Goal: Transaction & Acquisition: Subscribe to service/newsletter

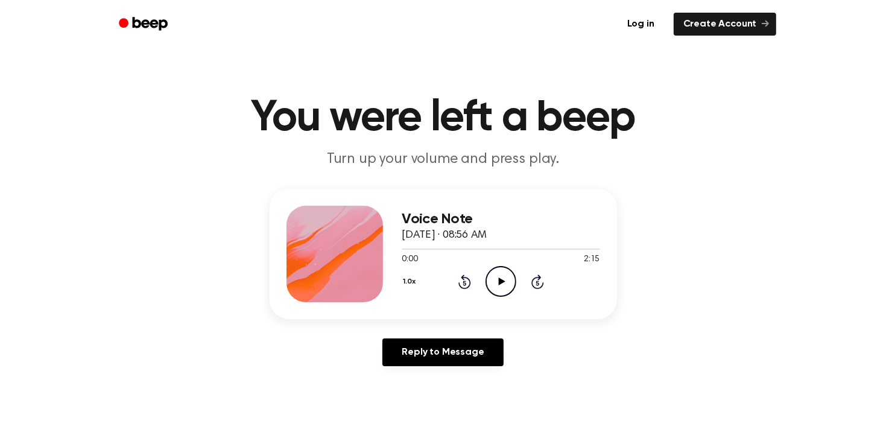
click at [507, 272] on icon "Play Audio" at bounding box center [501, 281] width 31 height 31
click at [460, 293] on div "1.0x Rewind 5 seconds Pause Audio Skip 5 seconds" at bounding box center [501, 281] width 198 height 31
click at [461, 274] on icon "Rewind 5 seconds" at bounding box center [464, 282] width 13 height 16
click at [635, 25] on link "Log in" at bounding box center [640, 24] width 51 height 28
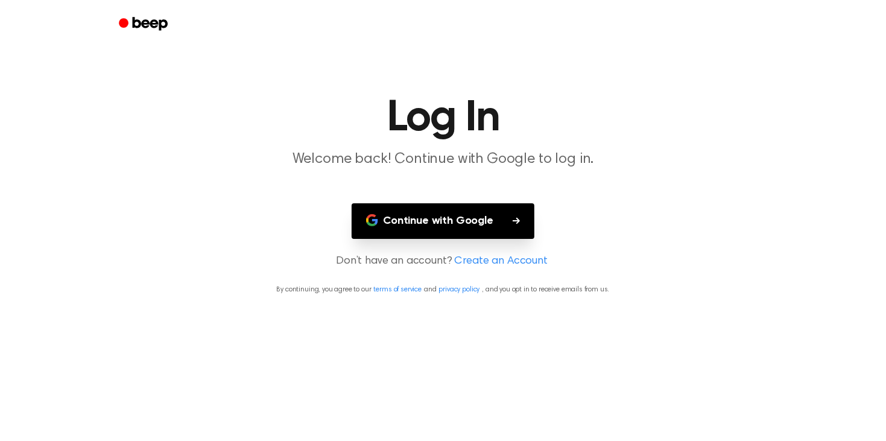
click at [422, 223] on button "Continue with Google" at bounding box center [443, 221] width 183 height 36
click at [460, 215] on button "Continue with Google" at bounding box center [443, 221] width 183 height 36
click at [506, 264] on link "Create an Account" at bounding box center [501, 261] width 93 height 16
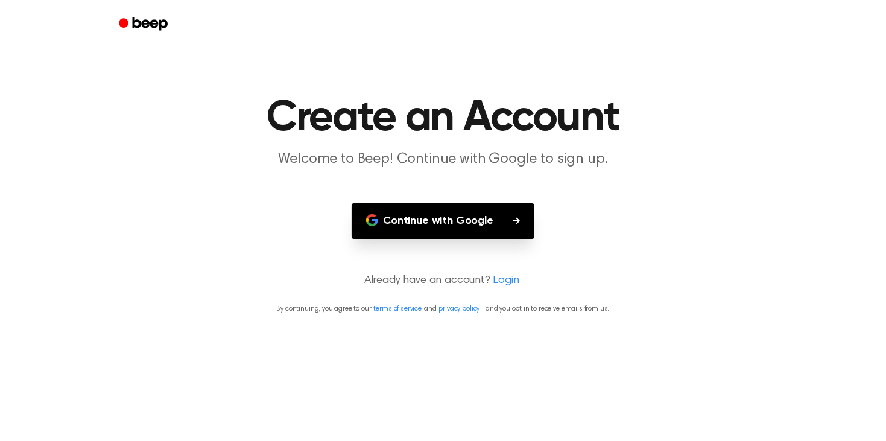
click at [501, 282] on link "Login" at bounding box center [506, 281] width 27 height 16
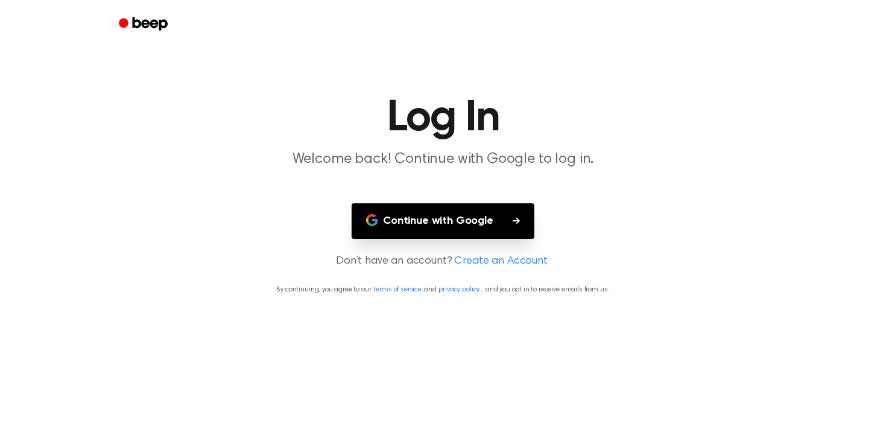
click at [500, 265] on link "Create an Account" at bounding box center [501, 261] width 93 height 16
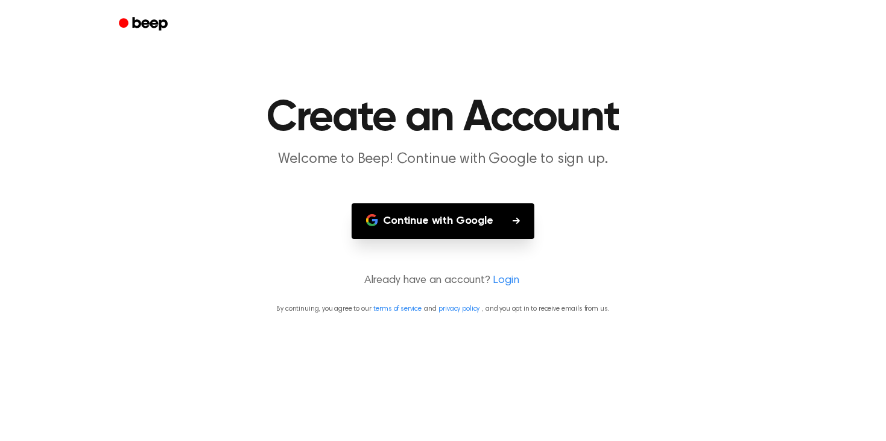
click at [503, 276] on link "Login" at bounding box center [506, 281] width 27 height 16
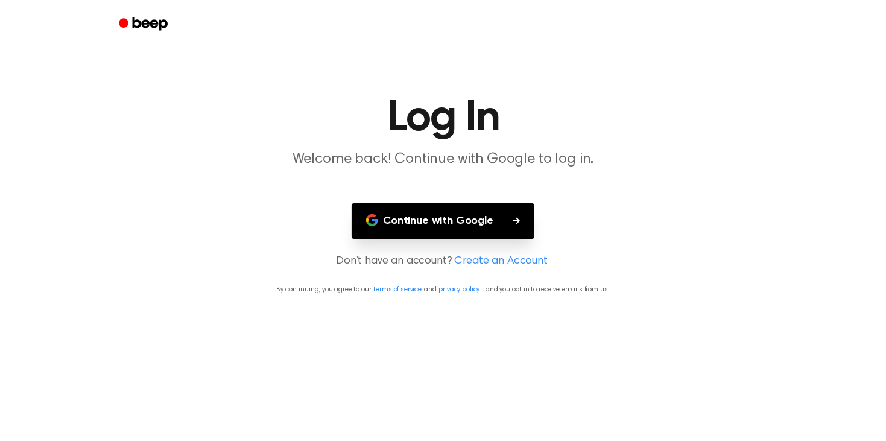
click at [494, 258] on link "Create an Account" at bounding box center [501, 261] width 93 height 16
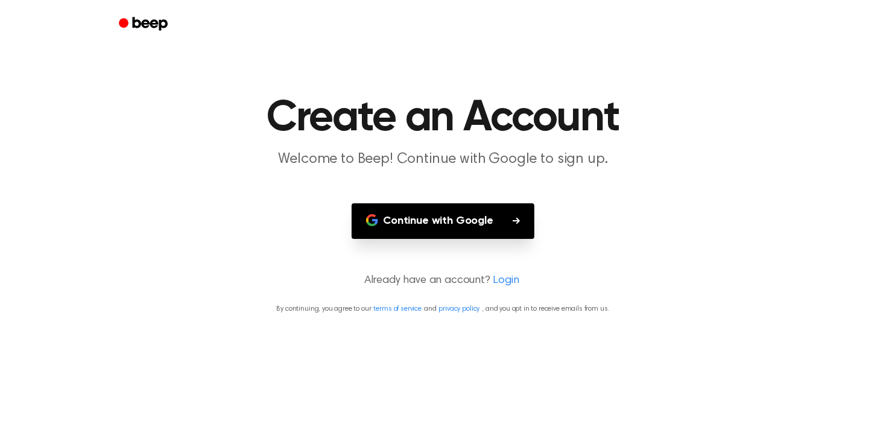
click at [496, 284] on link "Login" at bounding box center [506, 281] width 27 height 16
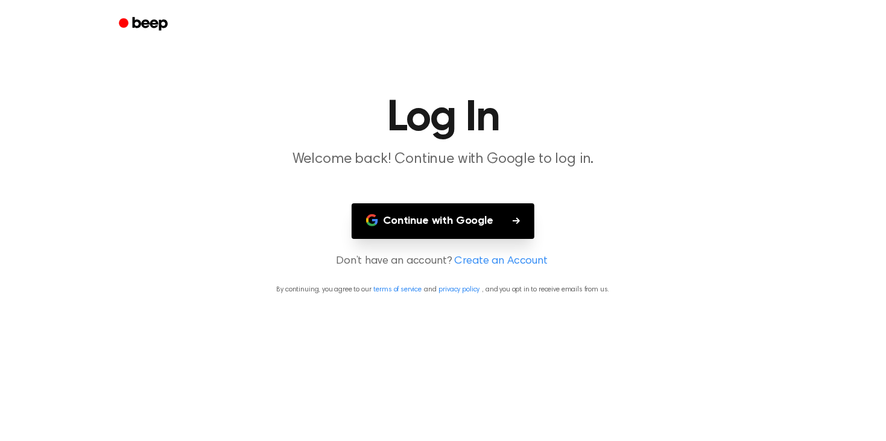
click at [492, 260] on link "Create an Account" at bounding box center [501, 261] width 93 height 16
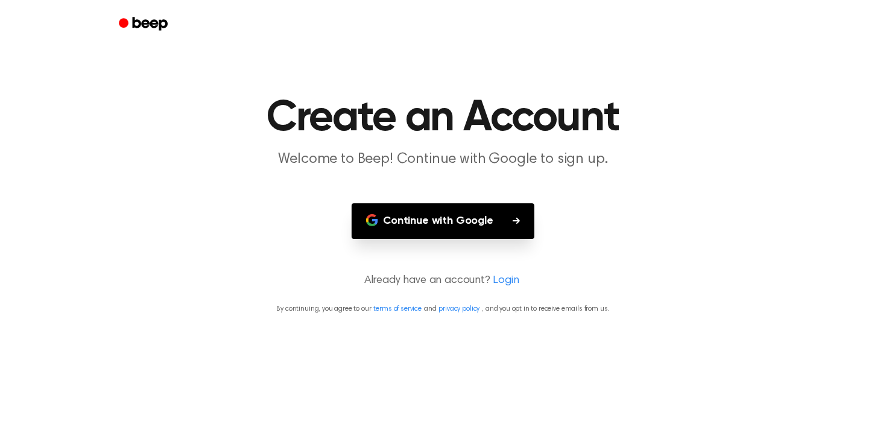
click at [471, 223] on button "Continue with Google" at bounding box center [443, 221] width 183 height 36
click at [144, 19] on icon "Beep" at bounding box center [149, 23] width 35 height 13
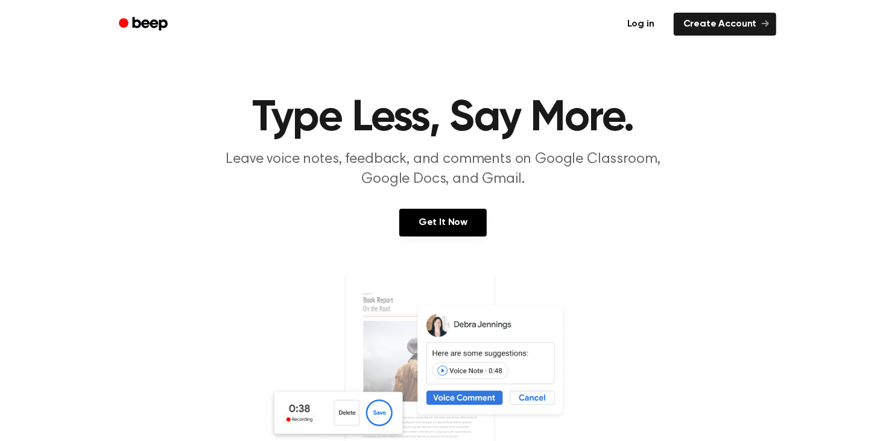
click at [654, 19] on link "Log in" at bounding box center [640, 24] width 51 height 28
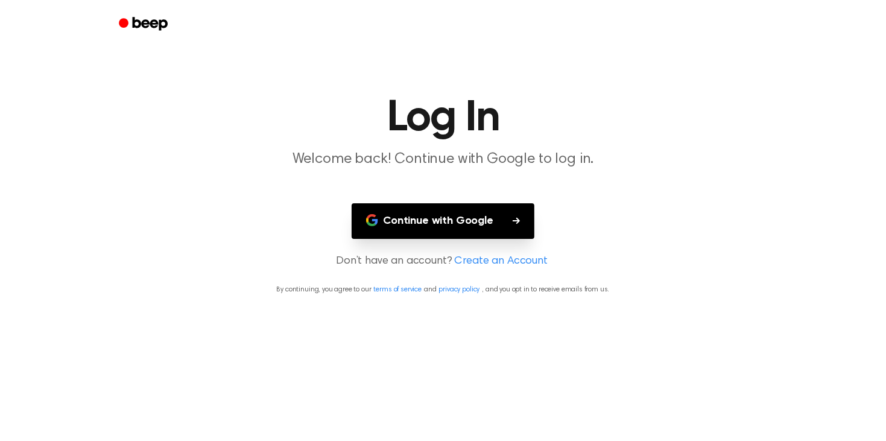
click at [162, 31] on icon "Beep" at bounding box center [144, 23] width 51 height 17
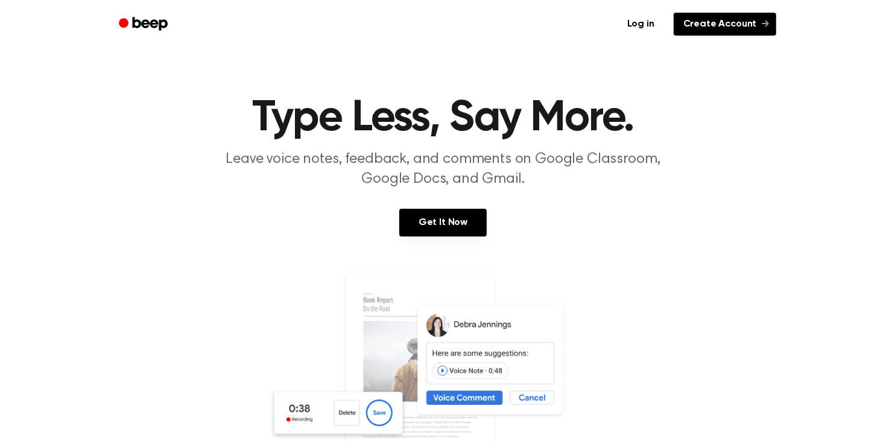
click at [701, 24] on link "Create Account" at bounding box center [725, 24] width 103 height 23
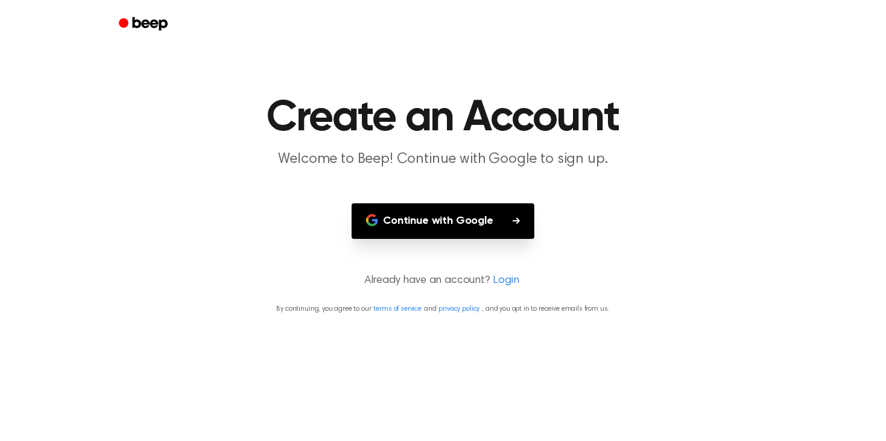
click at [144, 28] on icon "Beep" at bounding box center [144, 23] width 51 height 17
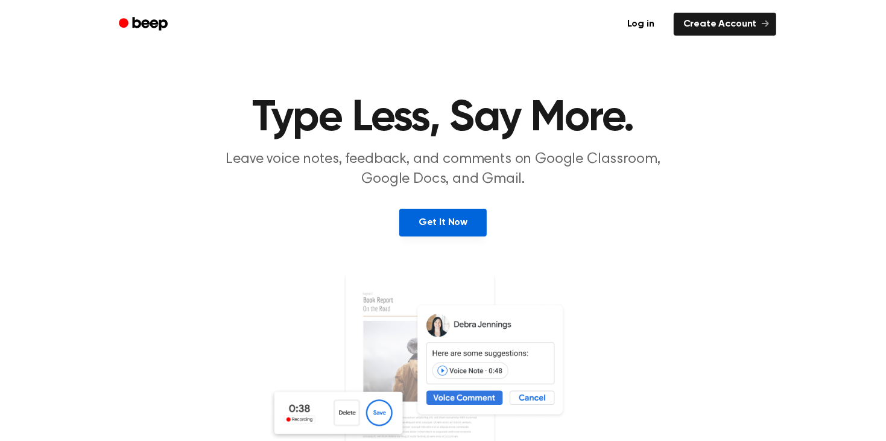
click at [424, 228] on link "Get It Now" at bounding box center [442, 223] width 87 height 28
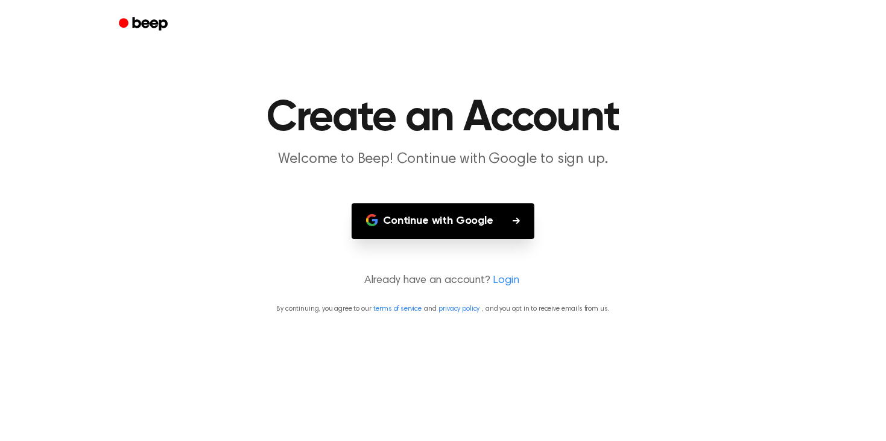
click at [159, 26] on icon "Beep" at bounding box center [149, 23] width 35 height 13
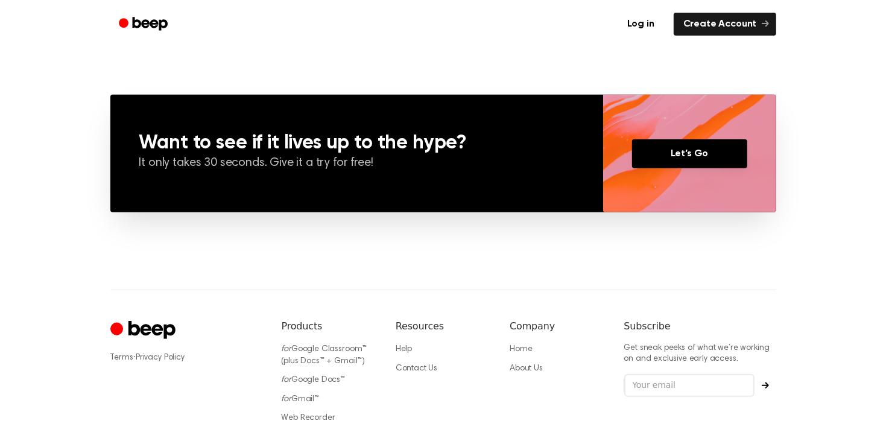
scroll to position [833, 0]
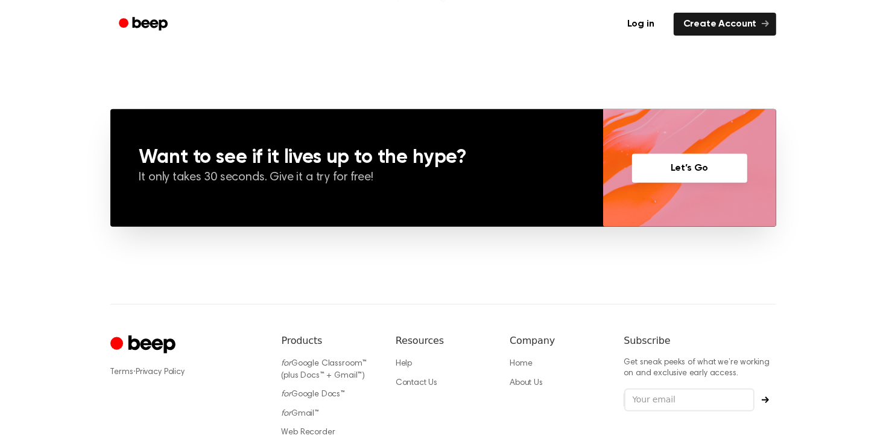
click at [648, 170] on link "Let’s Go" at bounding box center [689, 168] width 115 height 29
